Goal: Task Accomplishment & Management: Use online tool/utility

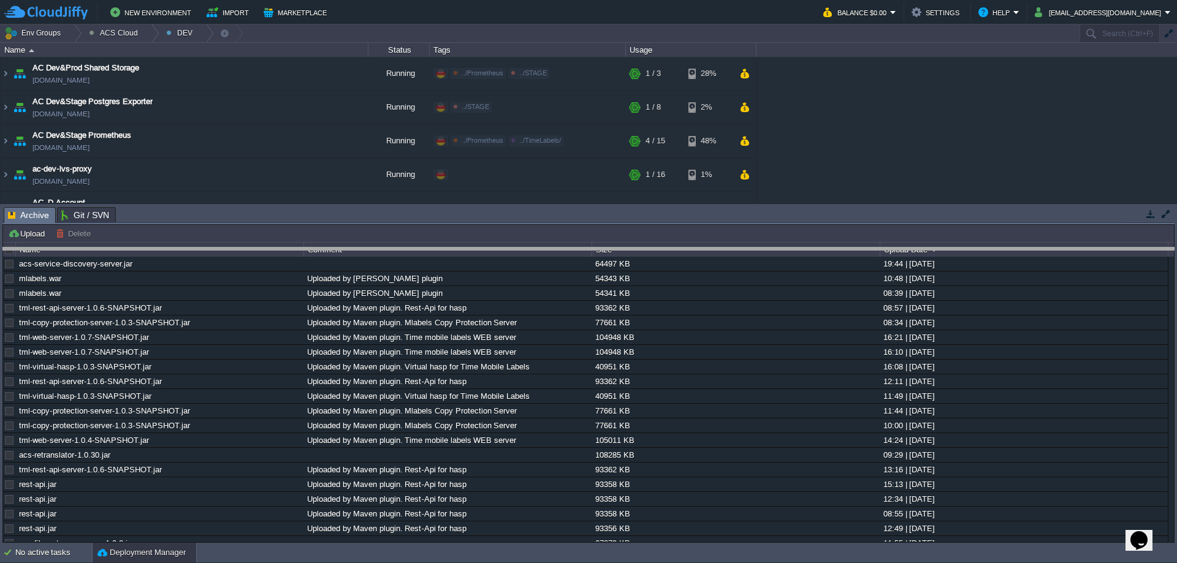
drag, startPoint x: 1043, startPoint y: 216, endPoint x: 1037, endPoint y: 310, distance: 93.4
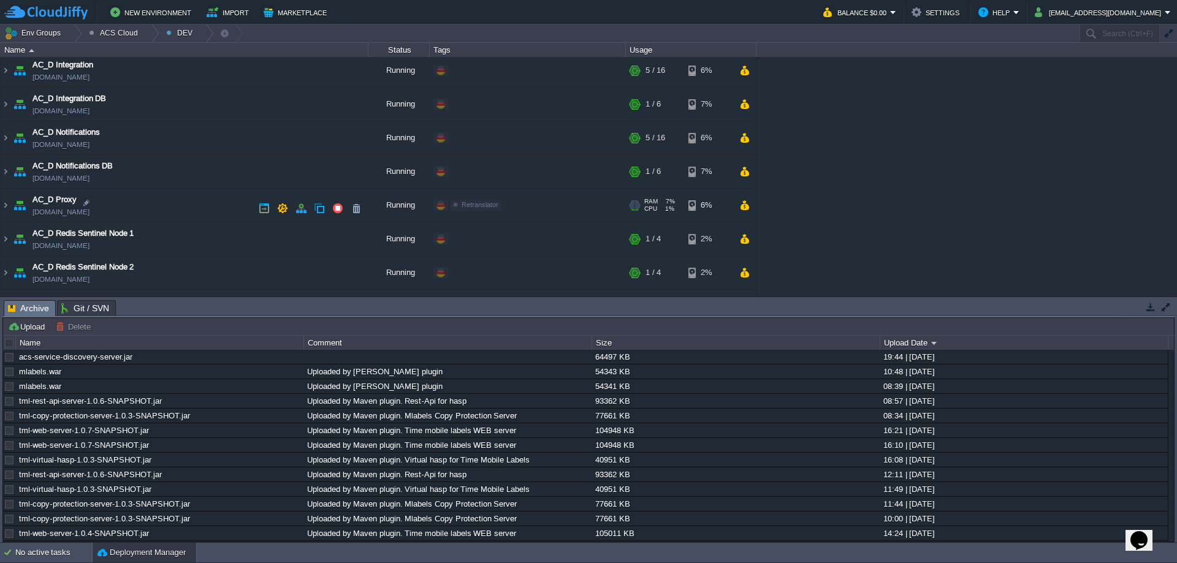
scroll to position [736, 0]
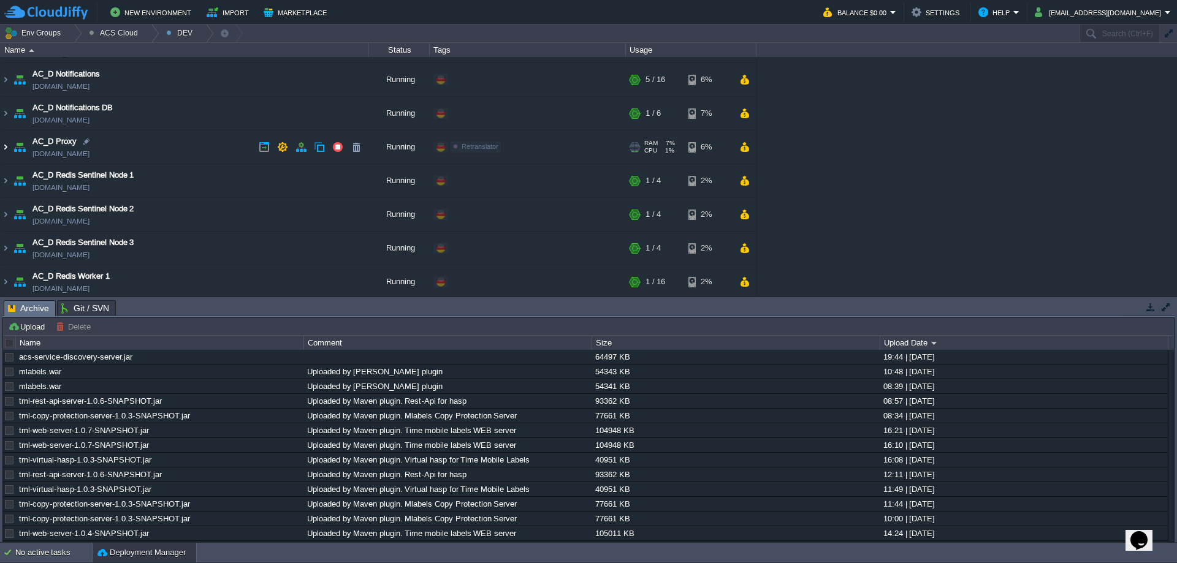
click at [7, 151] on img at bounding box center [6, 147] width 10 height 33
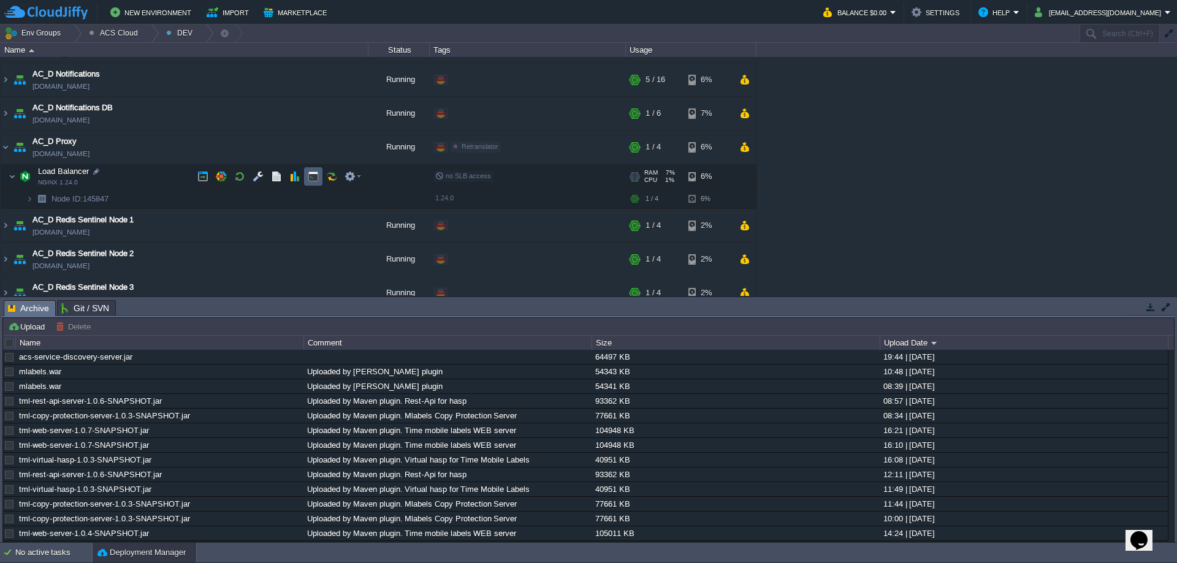
click at [317, 175] on button "button" at bounding box center [313, 176] width 11 height 11
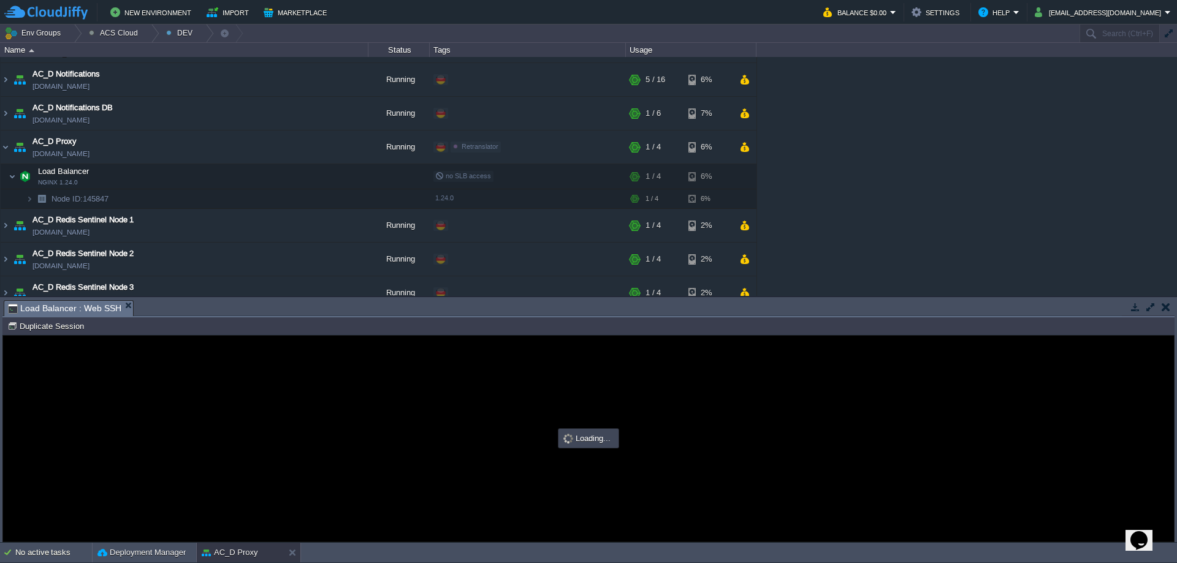
scroll to position [0, 0]
type input "#000000"
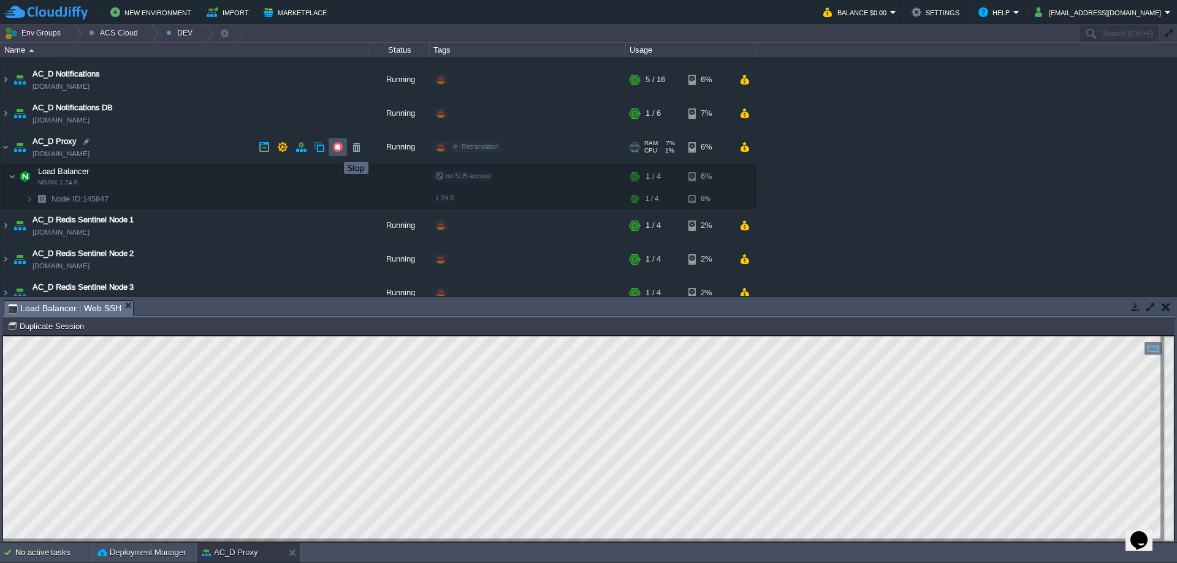
click at [335, 151] on button "button" at bounding box center [337, 147] width 11 height 11
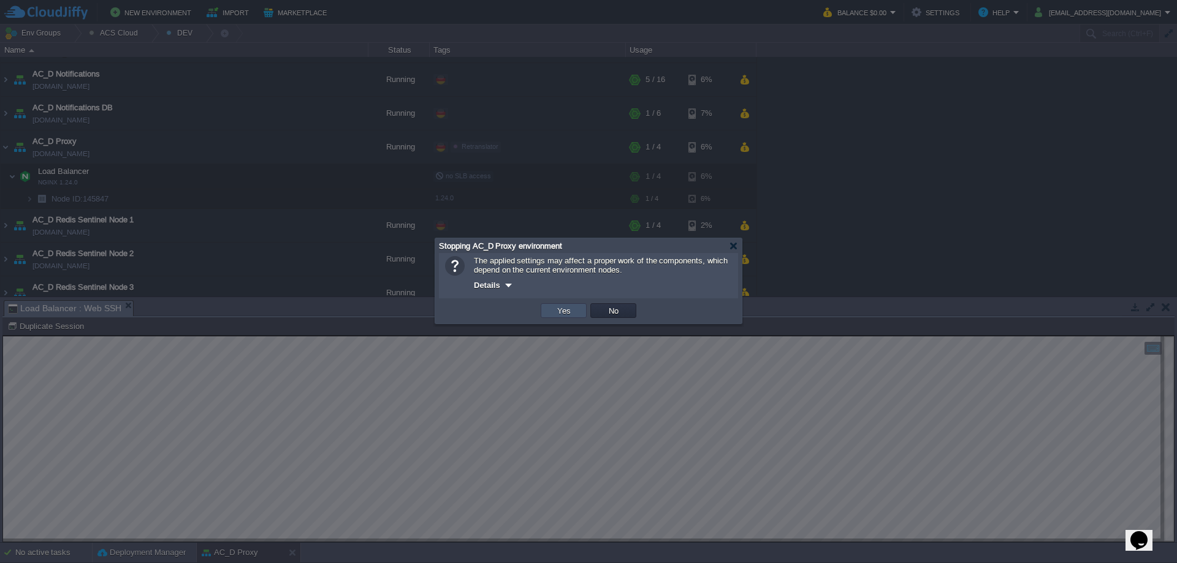
click at [572, 316] on button "Yes" at bounding box center [563, 310] width 21 height 11
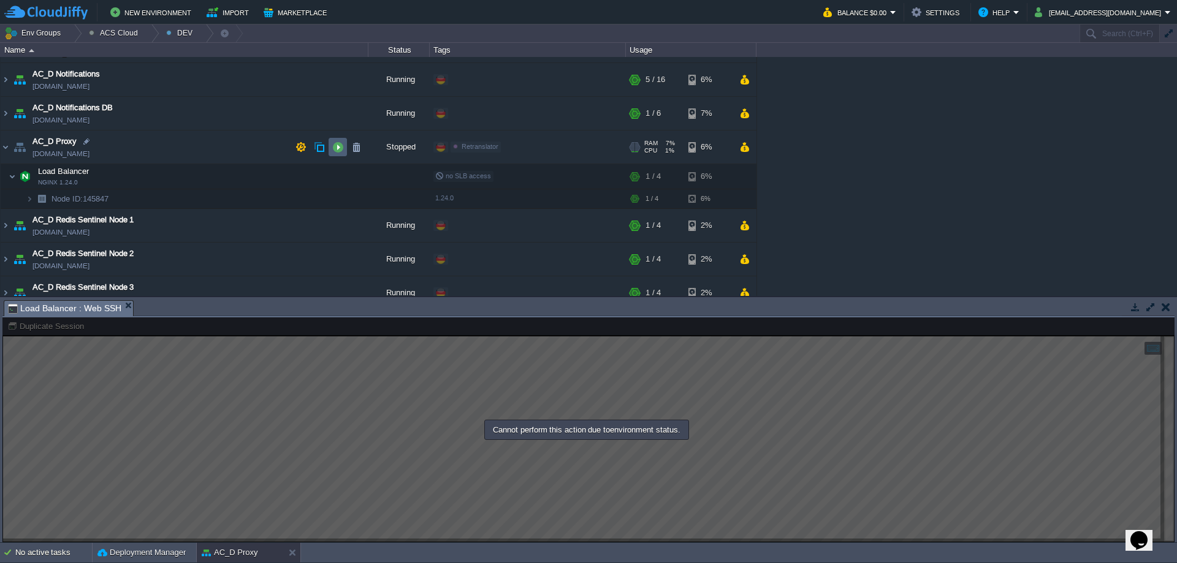
click at [342, 152] on button "button" at bounding box center [337, 147] width 11 height 11
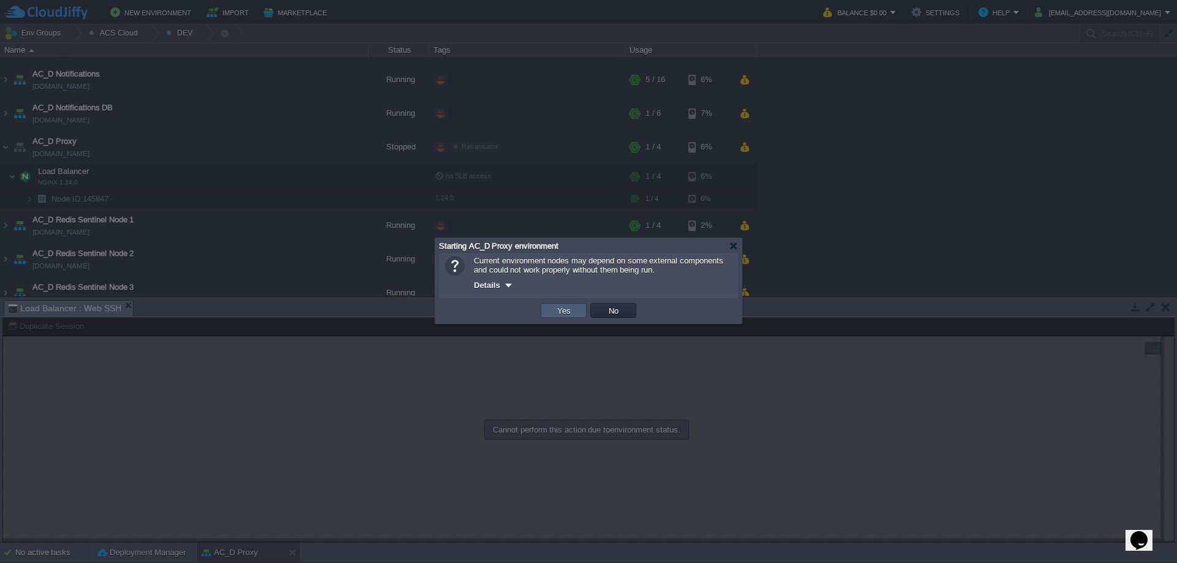
click at [548, 314] on td "Yes" at bounding box center [564, 310] width 46 height 15
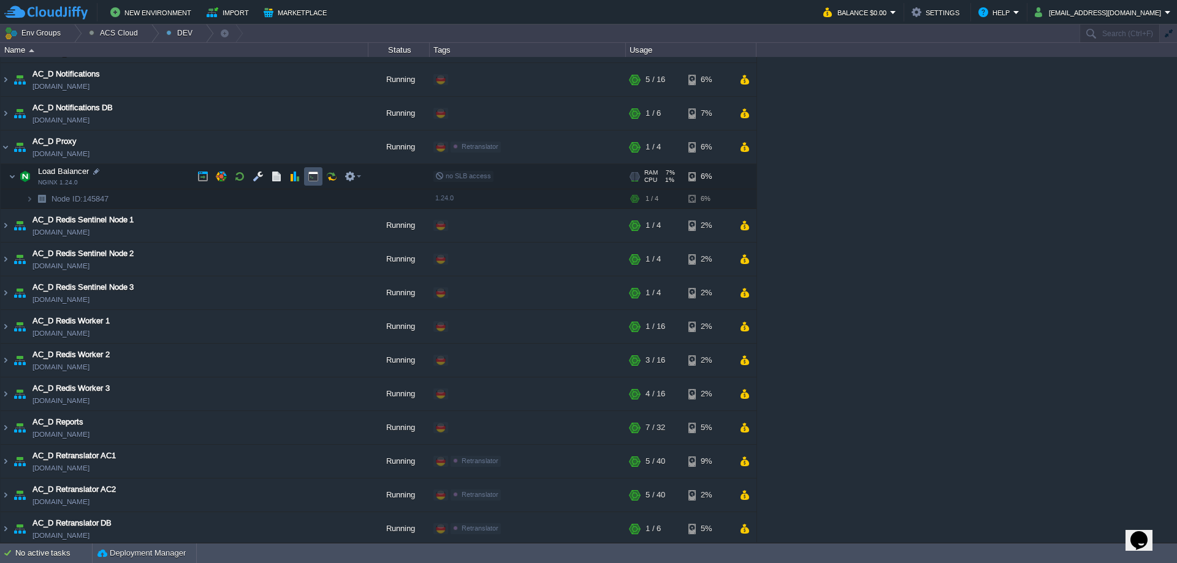
click at [311, 179] on button "button" at bounding box center [313, 176] width 11 height 11
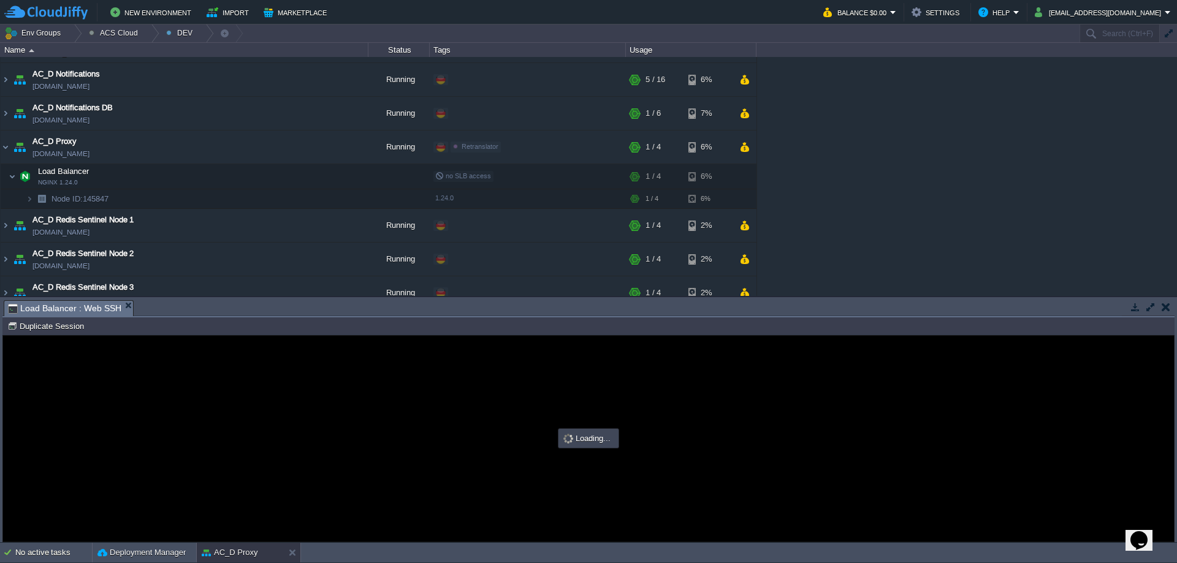
type input "#000000"
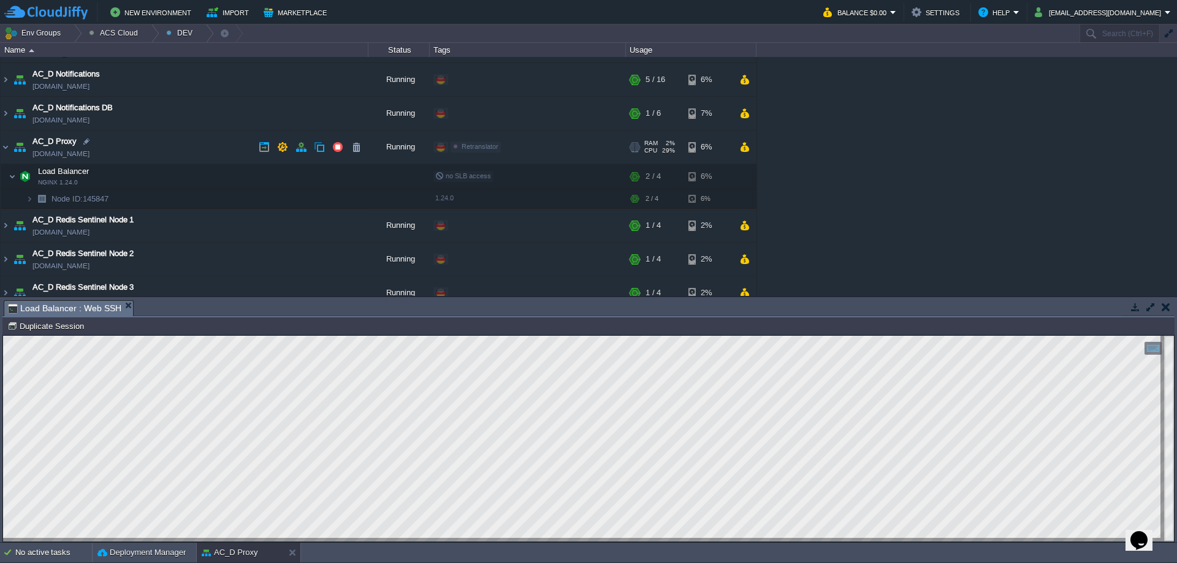
click at [9, 151] on img at bounding box center [6, 147] width 10 height 33
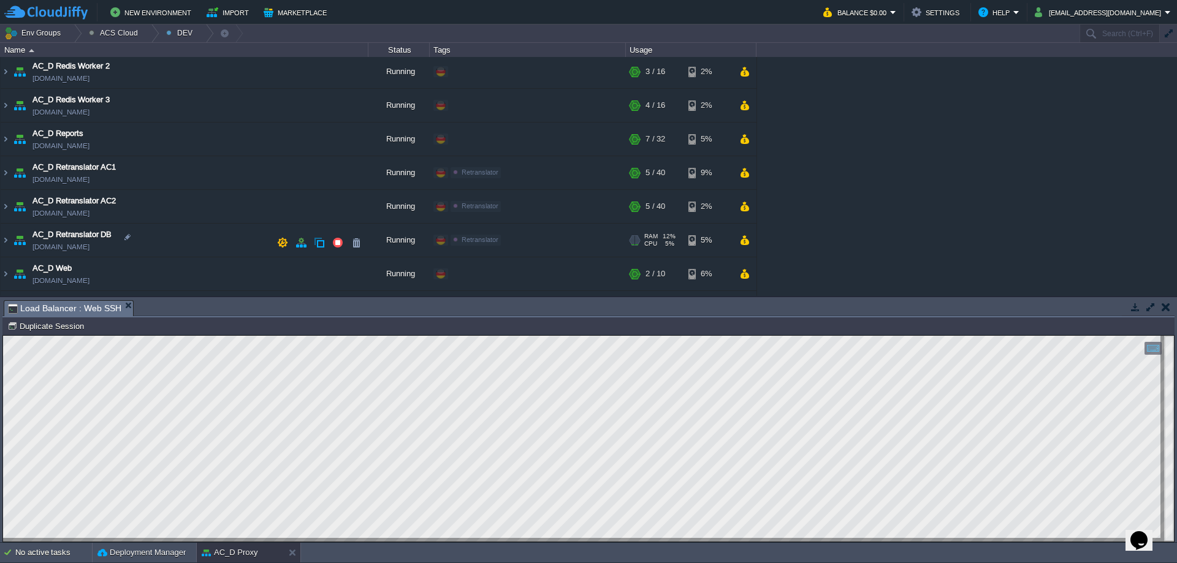
scroll to position [1039, 0]
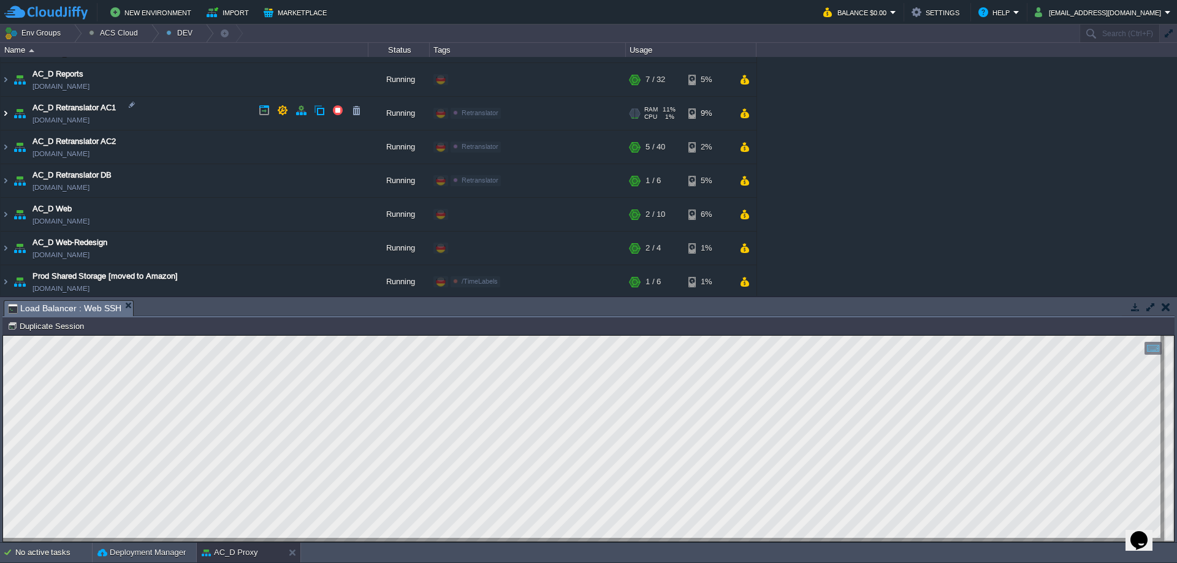
drag, startPoint x: 8, startPoint y: 110, endPoint x: 85, endPoint y: 127, distance: 79.2
click at [8, 110] on img at bounding box center [6, 113] width 10 height 33
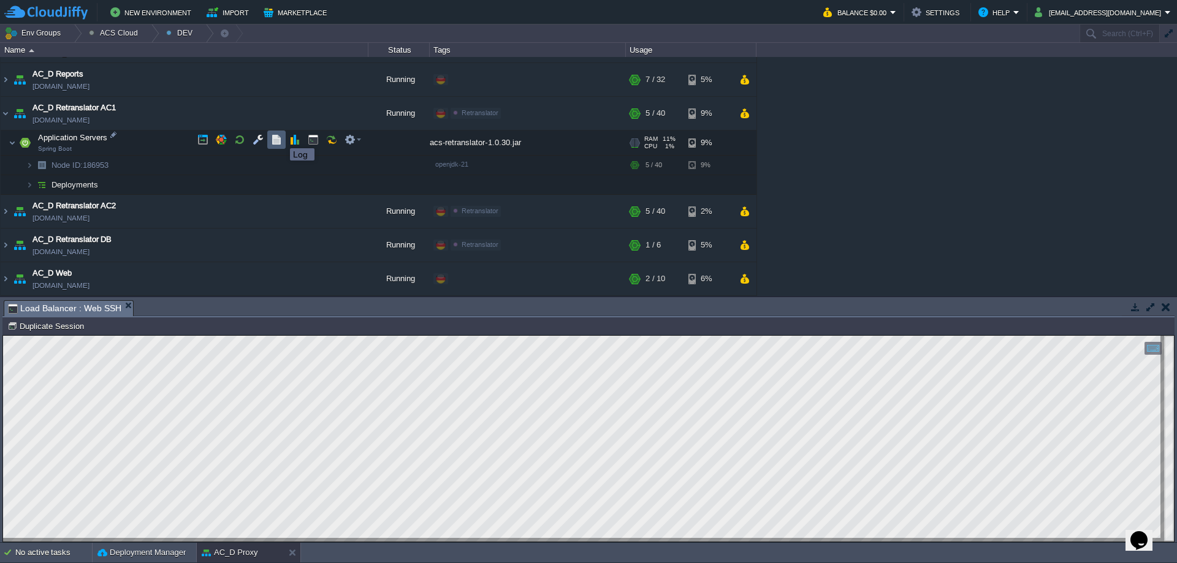
click at [281, 137] on button "button" at bounding box center [276, 139] width 11 height 11
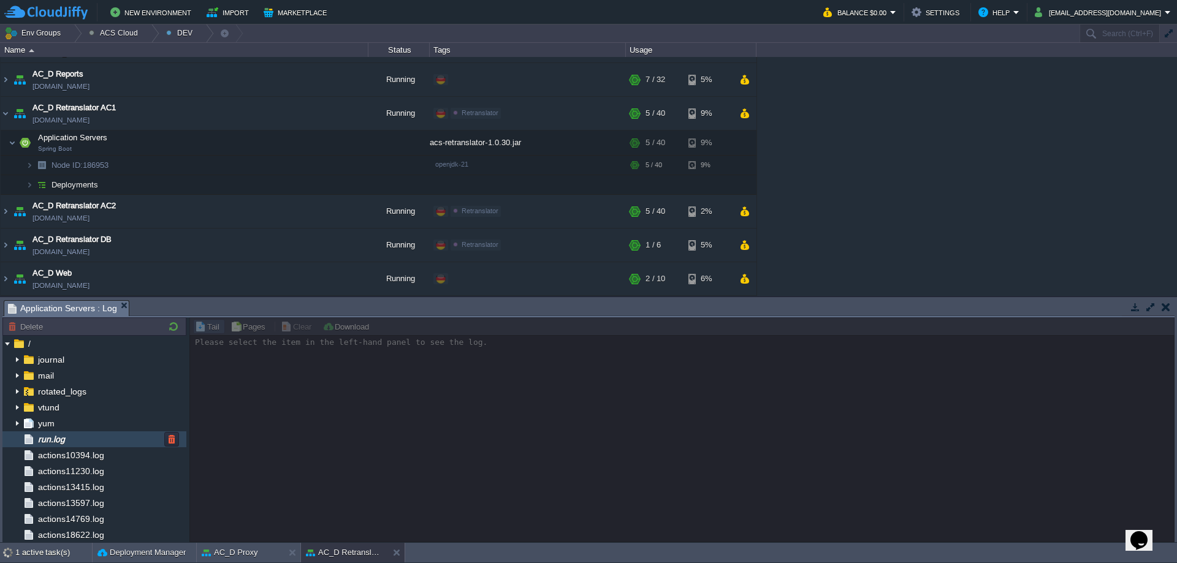
click at [78, 442] on div "run.log" at bounding box center [94, 439] width 184 height 16
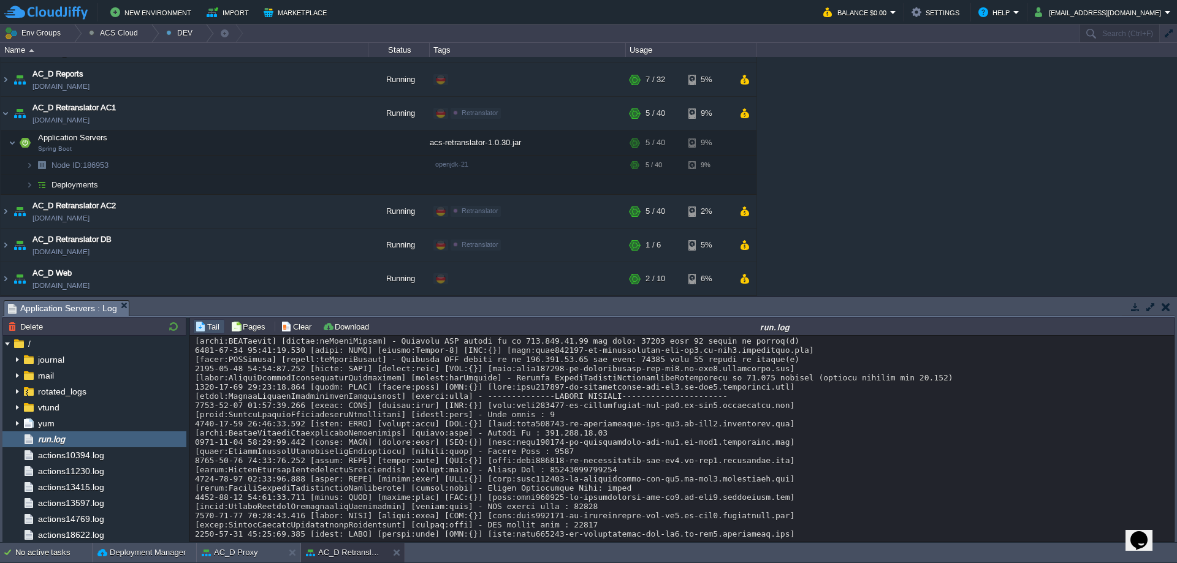
scroll to position [329, 0]
